Goal: Check status

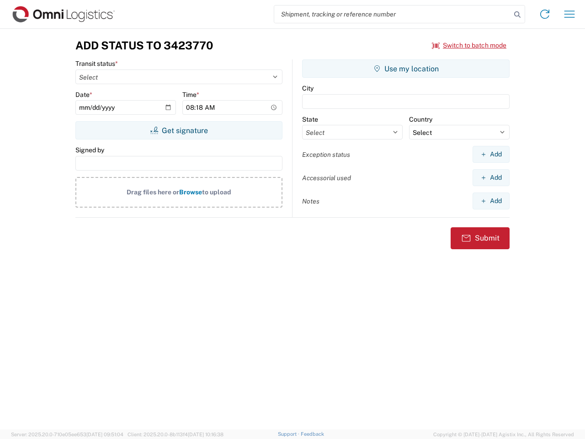
click at [392, 14] on input "search" at bounding box center [392, 13] width 237 height 17
click at [517, 15] on icon at bounding box center [517, 14] width 13 height 13
click at [545, 14] on icon at bounding box center [544, 14] width 15 height 15
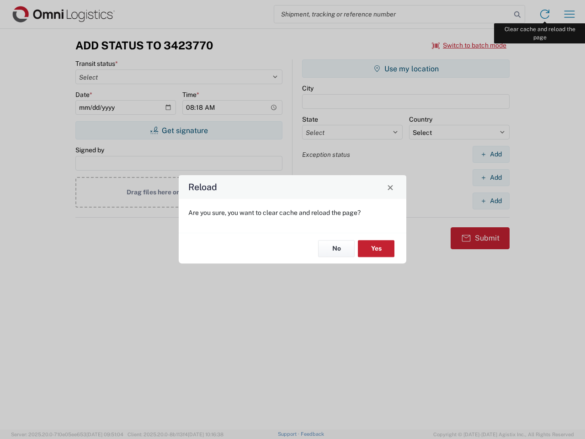
click at [569, 14] on div "Reload Are you sure, you want to clear cache and reload the page? No Yes" at bounding box center [292, 219] width 585 height 439
click at [469, 45] on div "Reload Are you sure, you want to clear cache and reload the page? No Yes" at bounding box center [292, 219] width 585 height 439
click at [179, 130] on div "Reload Are you sure, you want to clear cache and reload the page? No Yes" at bounding box center [292, 219] width 585 height 439
click at [406, 69] on div "Reload Are you sure, you want to clear cache and reload the page? No Yes" at bounding box center [292, 219] width 585 height 439
click at [491, 154] on div "Reload Are you sure, you want to clear cache and reload the page? No Yes" at bounding box center [292, 219] width 585 height 439
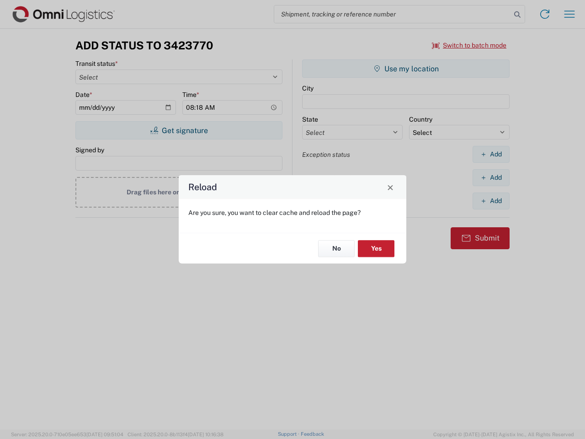
click at [491, 177] on div "Reload Are you sure, you want to clear cache and reload the page? No Yes" at bounding box center [292, 219] width 585 height 439
click at [491, 201] on div "Reload Are you sure, you want to clear cache and reload the page? No Yes" at bounding box center [292, 219] width 585 height 439
